Goal: Find specific page/section: Locate item on page

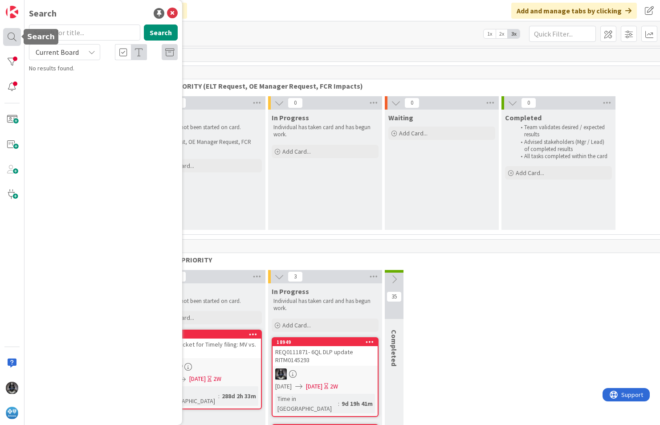
click at [9, 40] on div at bounding box center [12, 37] width 18 height 18
click at [10, 35] on div at bounding box center [12, 37] width 18 height 18
click at [57, 33] on input "text" at bounding box center [84, 32] width 111 height 16
type input "6ql"
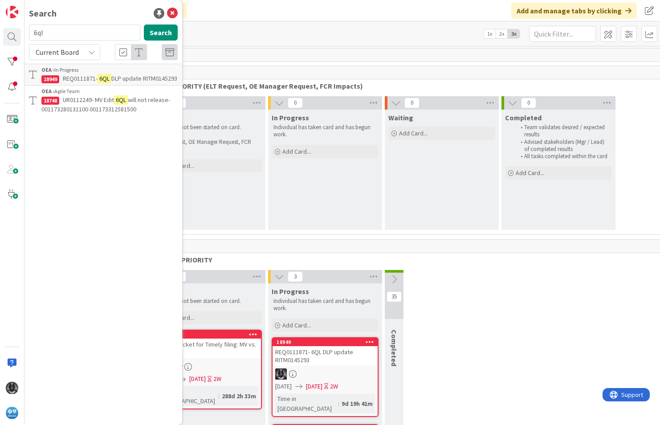
click at [90, 104] on span "UR0112249- MV Edit" at bounding box center [88, 100] width 51 height 8
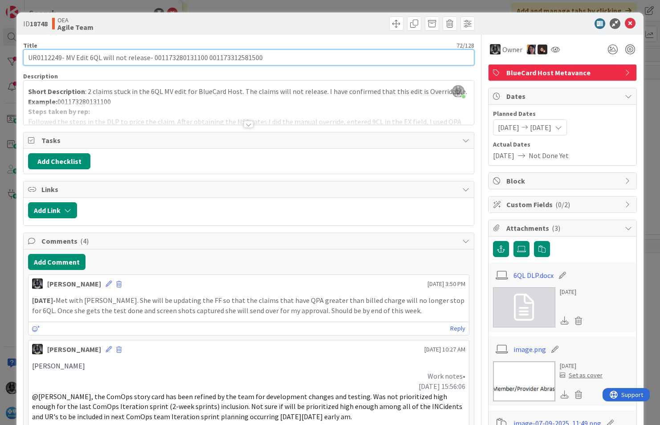
click at [45, 59] on input "UR0112249- MV Edit 6QL will not release- 001173280131100 001173312581500" at bounding box center [248, 57] width 451 height 16
click at [49, 58] on input "UR0112249- MV Edit 6QL will not release- 001173280131100 001173312581500" at bounding box center [248, 57] width 451 height 16
click at [45, 58] on input "UR0112249- MV Edit 6QL will not release- 001173280131100 001173312581500" at bounding box center [248, 57] width 451 height 16
